Goal: Transaction & Acquisition: Purchase product/service

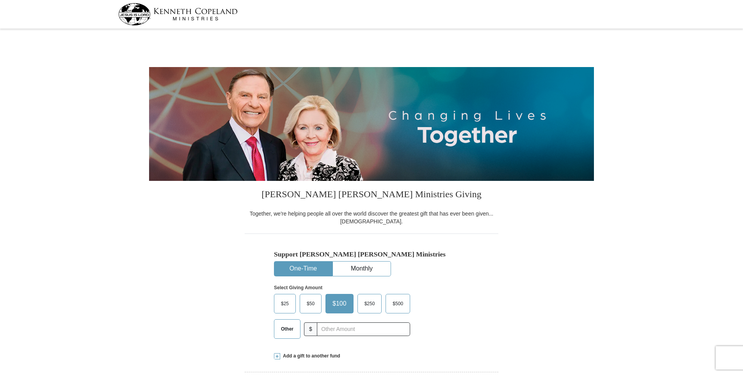
select select "[GEOGRAPHIC_DATA]"
click at [275, 358] on span at bounding box center [277, 357] width 6 height 6
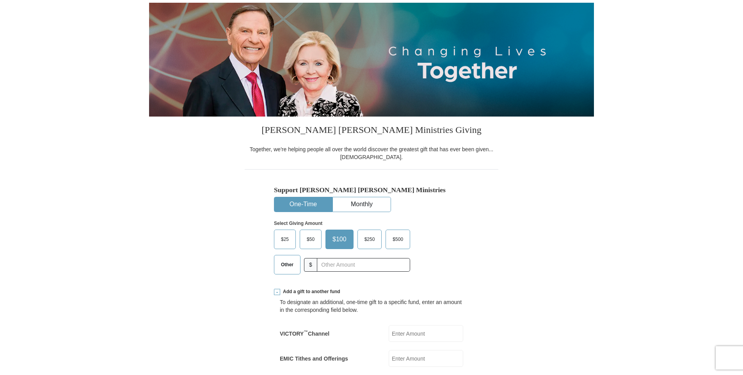
scroll to position [78, 0]
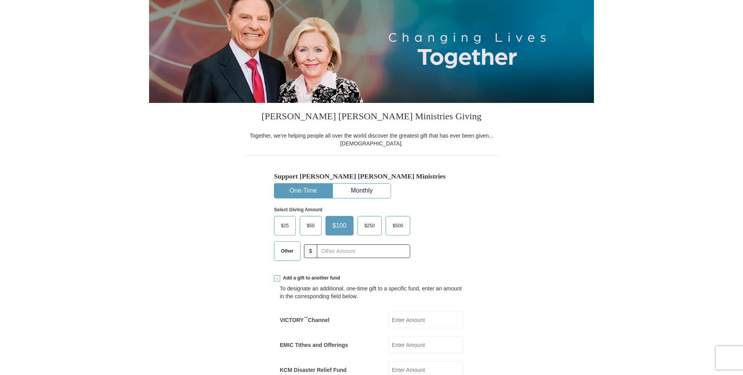
click at [420, 347] on input "EMIC Tithes and Offerings" at bounding box center [426, 345] width 75 height 17
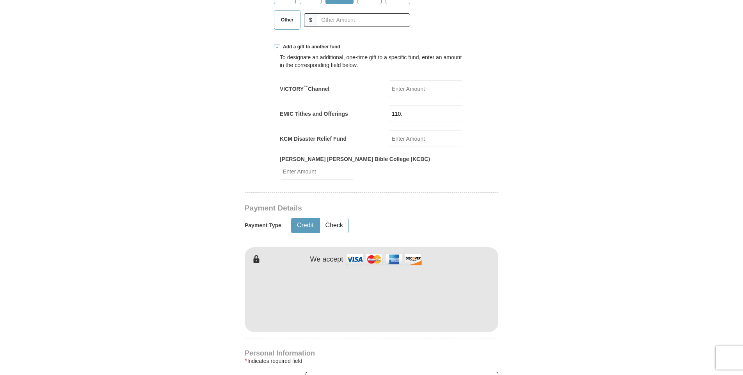
scroll to position [312, 0]
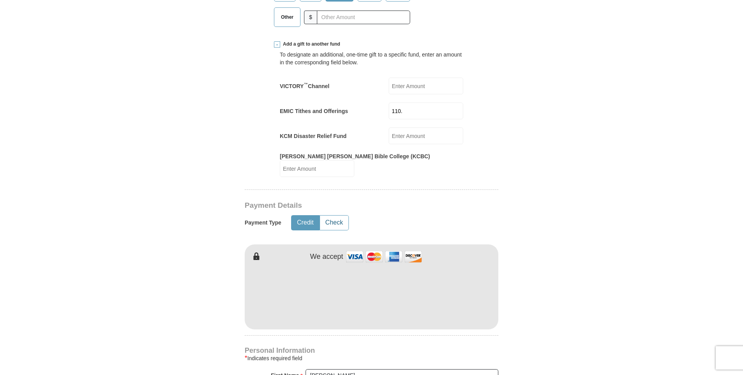
type input "110."
click at [326, 216] on button "Check" at bounding box center [334, 223] width 28 height 14
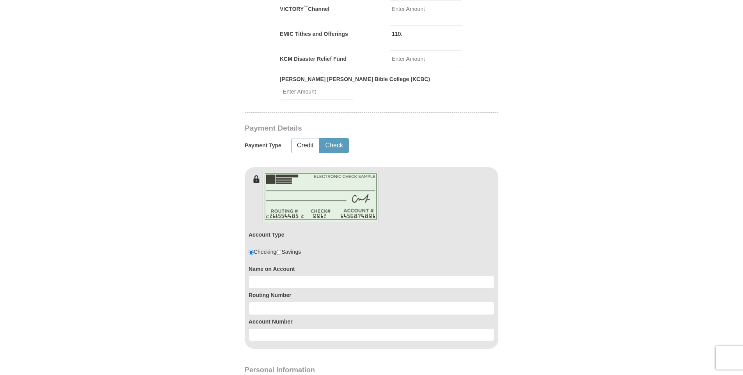
scroll to position [390, 0]
click at [361, 275] on input at bounding box center [372, 281] width 246 height 13
type input "jeannie gillis"
click at [299, 303] on input at bounding box center [372, 307] width 246 height 13
type input "111000025"
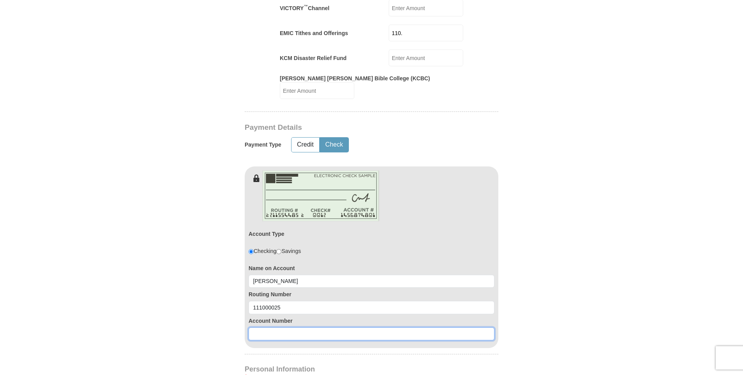
click at [316, 331] on input at bounding box center [372, 334] width 246 height 13
drag, startPoint x: 306, startPoint y: 325, endPoint x: 217, endPoint y: 325, distance: 89.8
click at [221, 326] on form "Kenneth Copeland Ministries Giving Together, we're helping people all over the …" at bounding box center [371, 184] width 445 height 1086
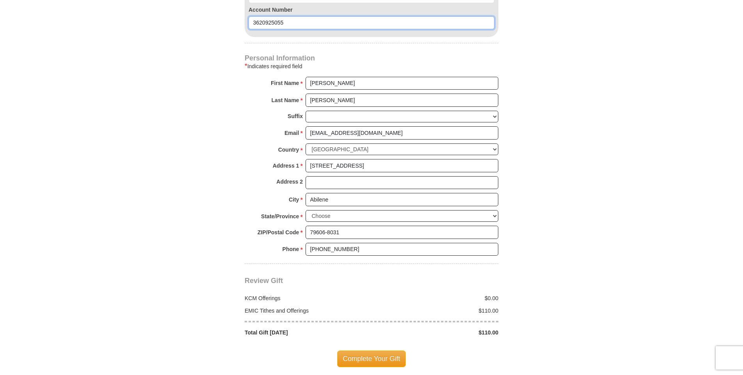
scroll to position [703, 0]
type input "3620925055"
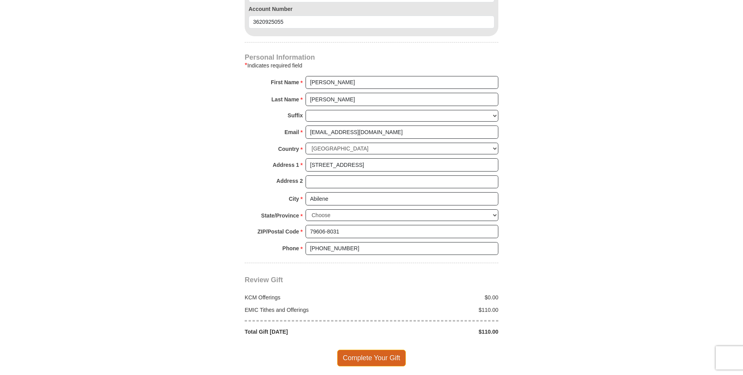
click at [373, 350] on span "Complete Your Gift" at bounding box center [371, 358] width 69 height 16
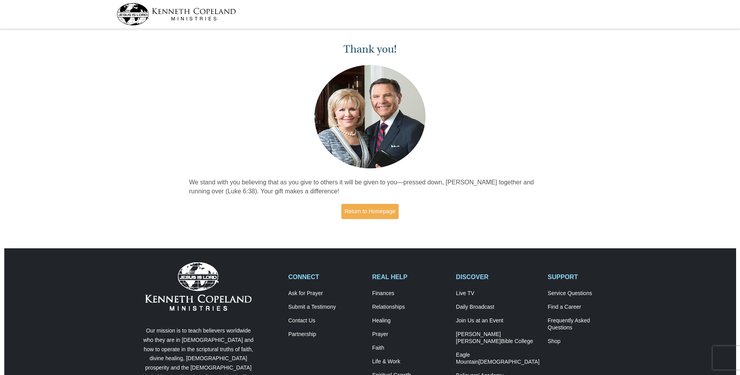
click at [206, 13] on img at bounding box center [176, 14] width 119 height 22
